Goal: Submit feedback/report problem

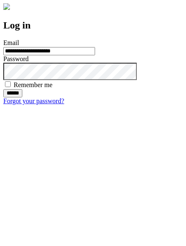
type input "**********"
click at [22, 97] on input "******" at bounding box center [12, 93] width 19 height 8
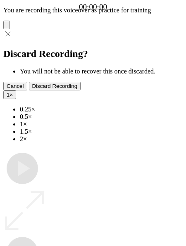
type input "**********"
